Goal: Transaction & Acquisition: Purchase product/service

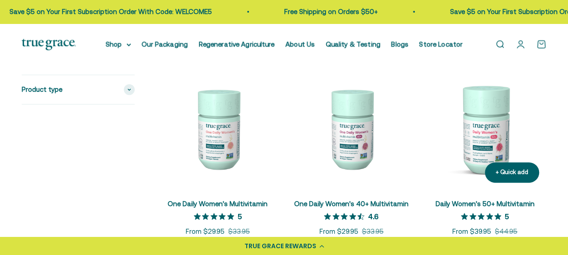
click at [482, 131] on img at bounding box center [485, 128] width 123 height 123
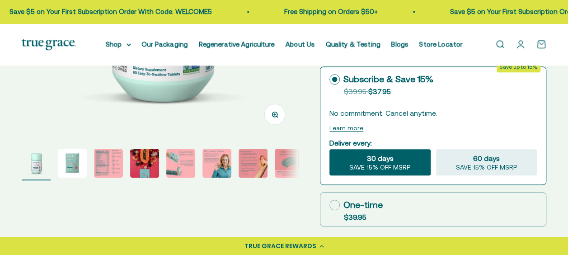
select select "3"
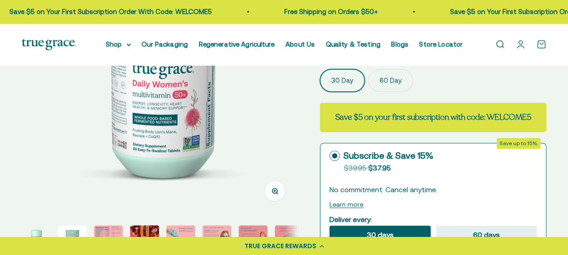
scroll to position [136, 0]
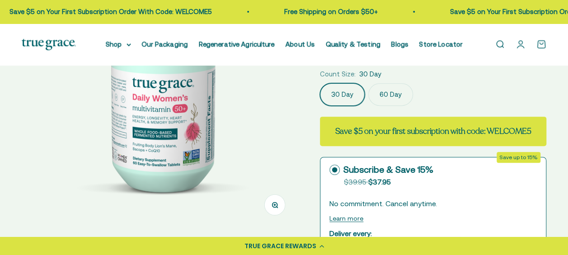
click at [387, 92] on label "60 Day" at bounding box center [391, 94] width 45 height 23
click at [320, 83] on input "60 Day" at bounding box center [320, 83] width 0 height 0
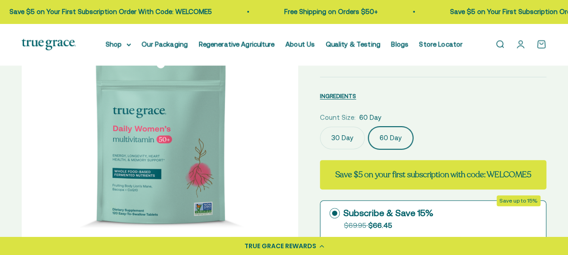
scroll to position [90, 0]
